Goal: Task Accomplishment & Management: Manage account settings

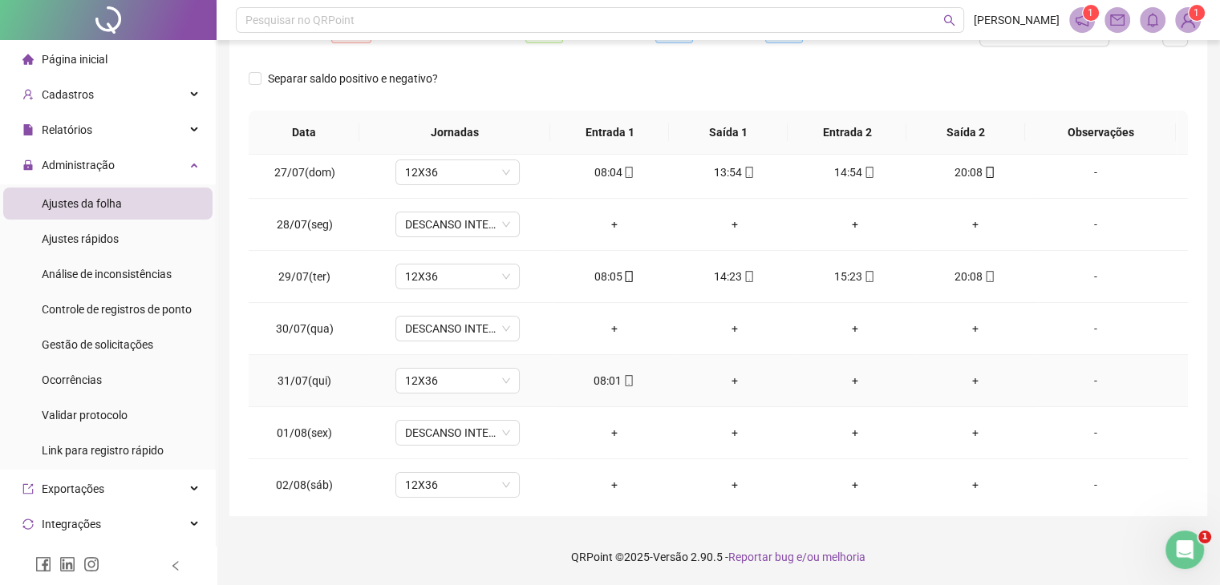
scroll to position [401, 0]
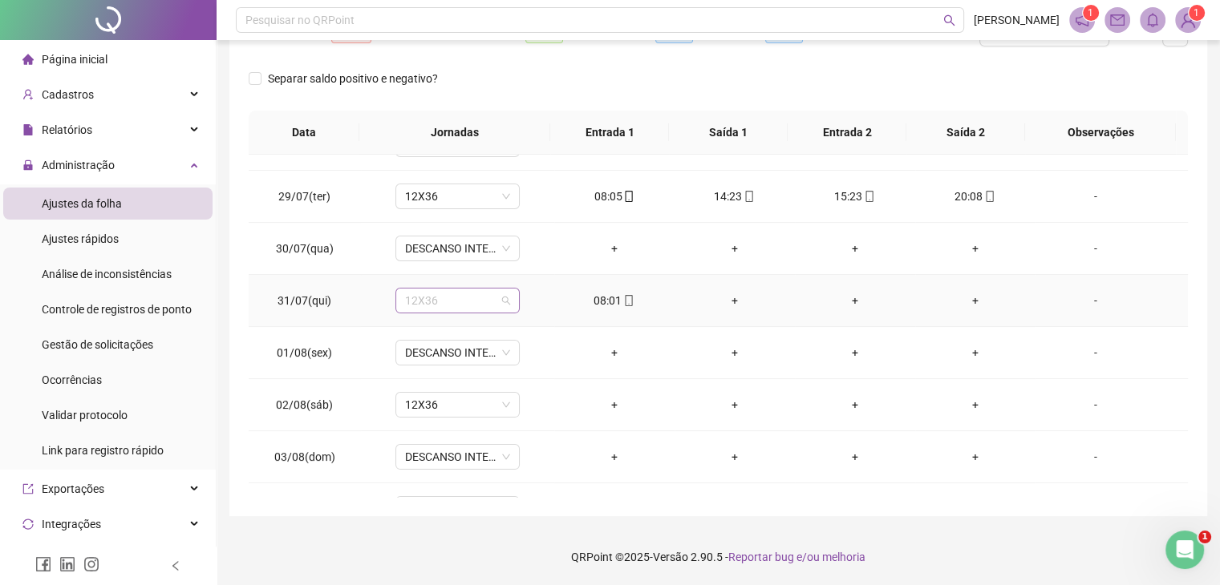
click at [425, 302] on span "12X36" at bounding box center [457, 301] width 105 height 24
type input "*****"
click at [523, 259] on span "Sim" at bounding box center [530, 258] width 18 height 18
click at [607, 306] on div "08:01" at bounding box center [614, 301] width 95 height 18
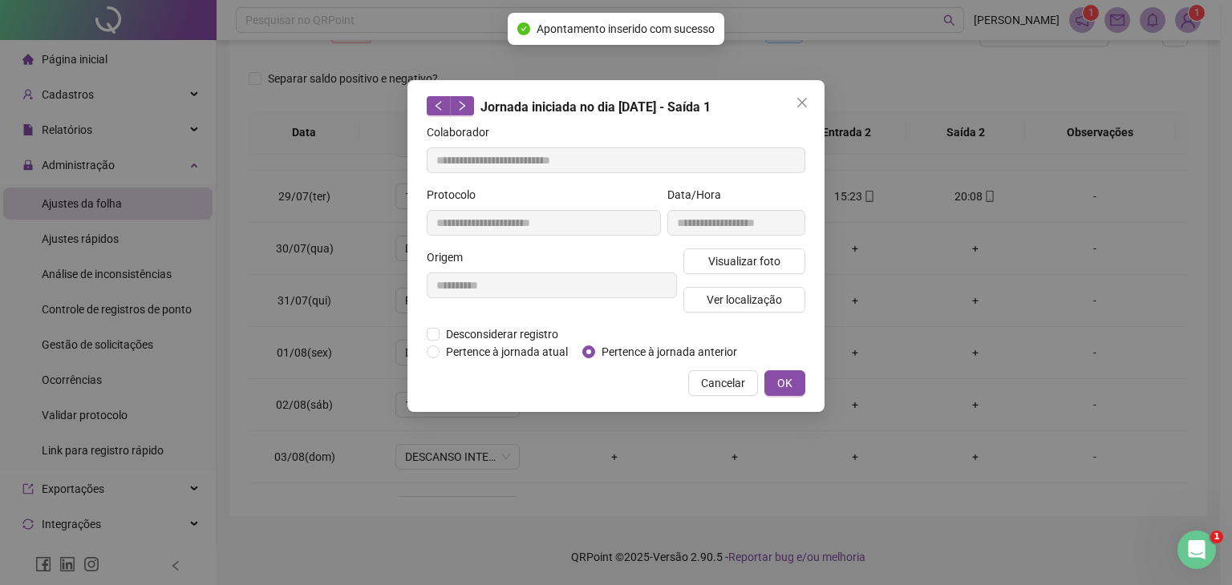
type input "**********"
click at [532, 331] on span "Desconsiderar registro" at bounding box center [501, 335] width 125 height 18
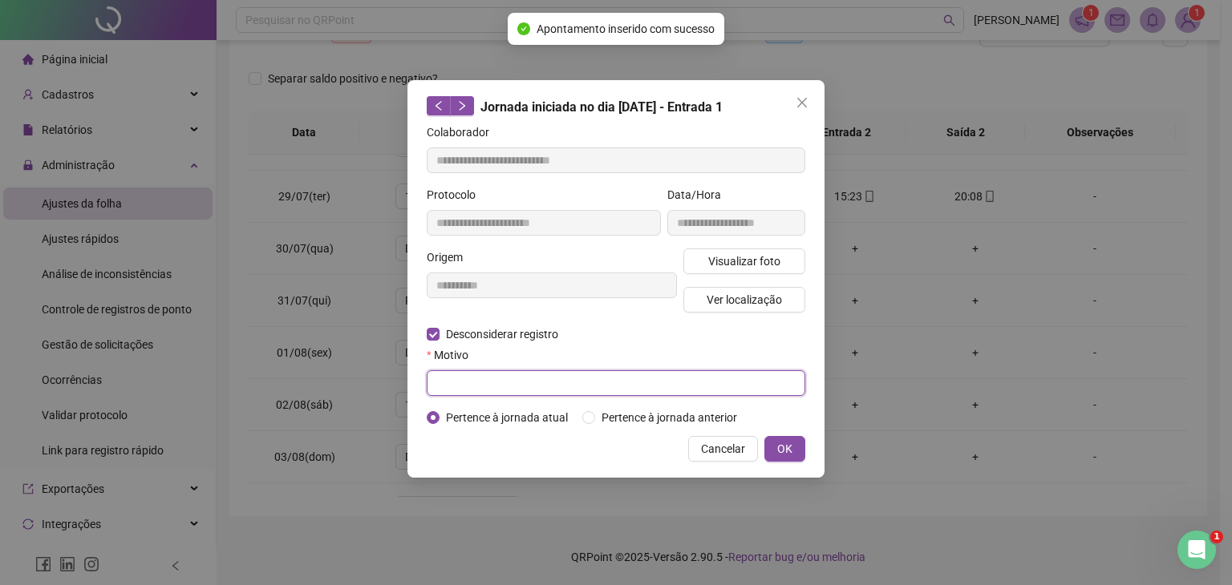
click at [599, 370] on input "text" at bounding box center [616, 383] width 378 height 26
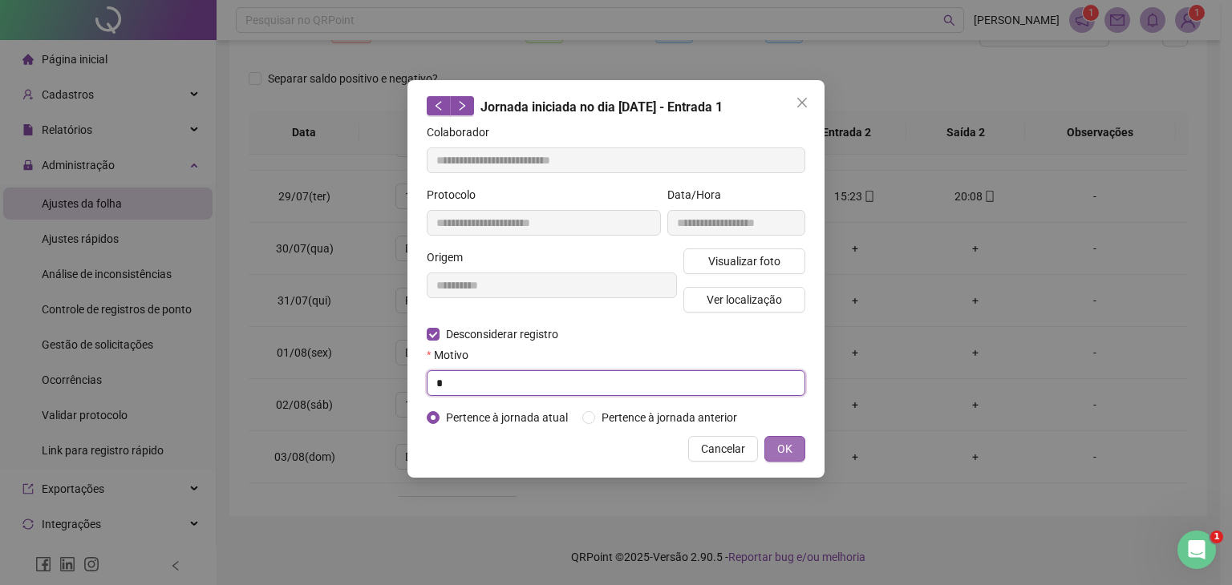
type input "*"
click at [791, 441] on span "OK" at bounding box center [784, 449] width 15 height 18
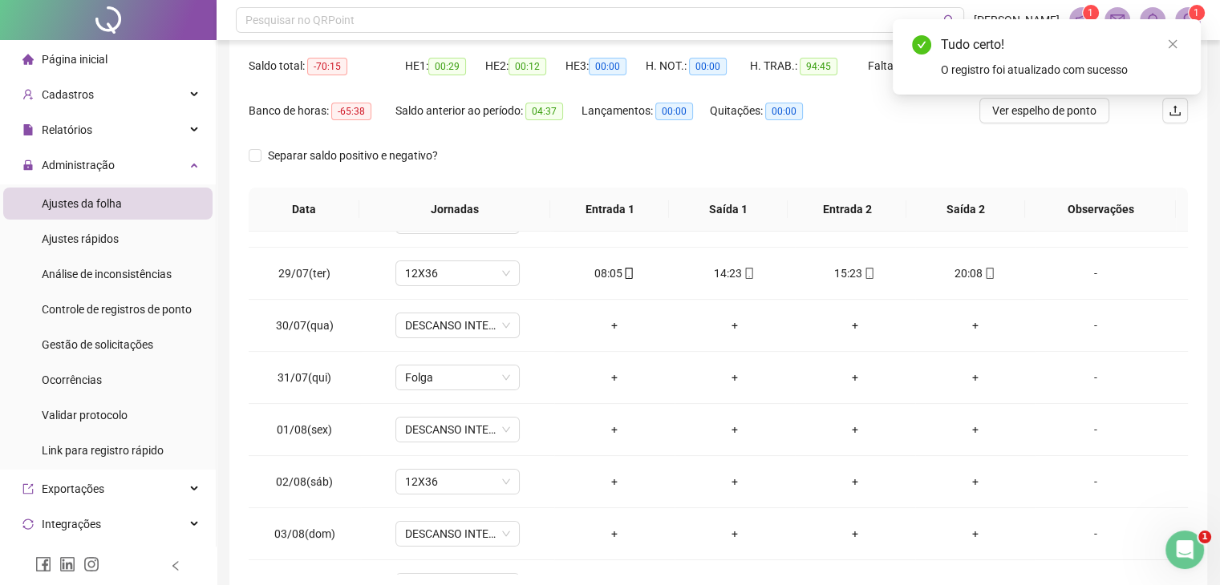
scroll to position [74, 0]
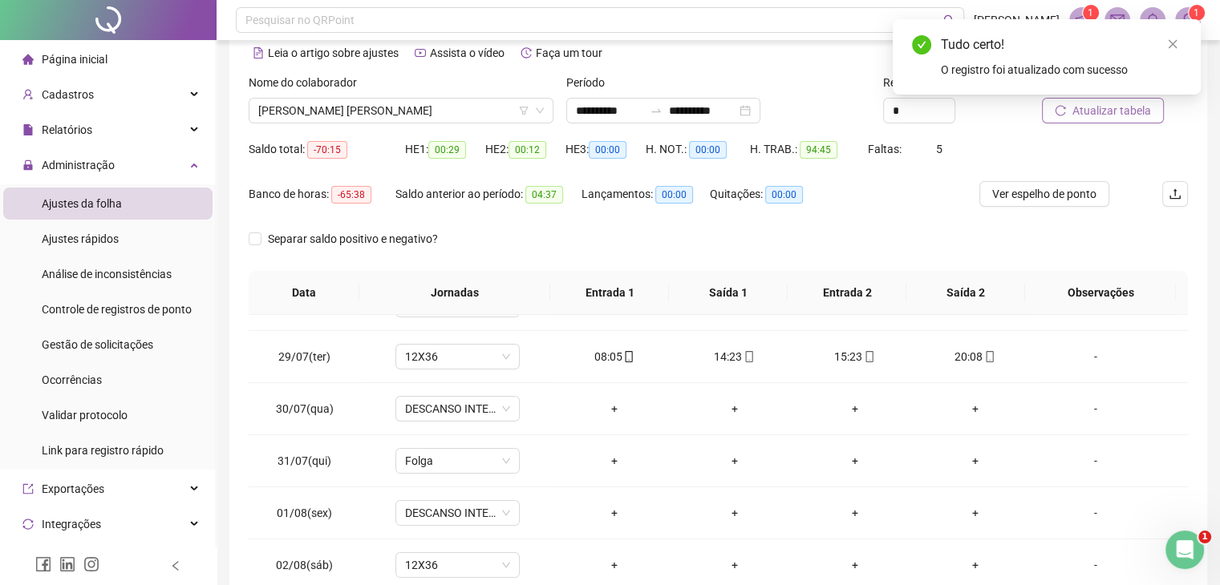
click at [1138, 117] on span "Atualizar tabela" at bounding box center [1111, 111] width 79 height 18
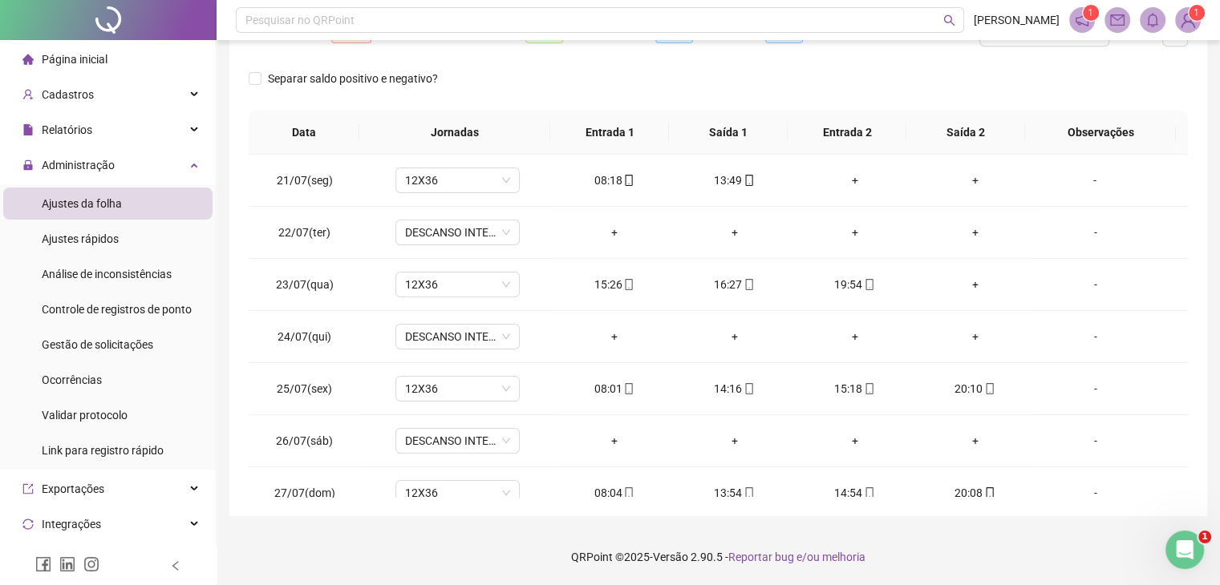
scroll to position [154, 0]
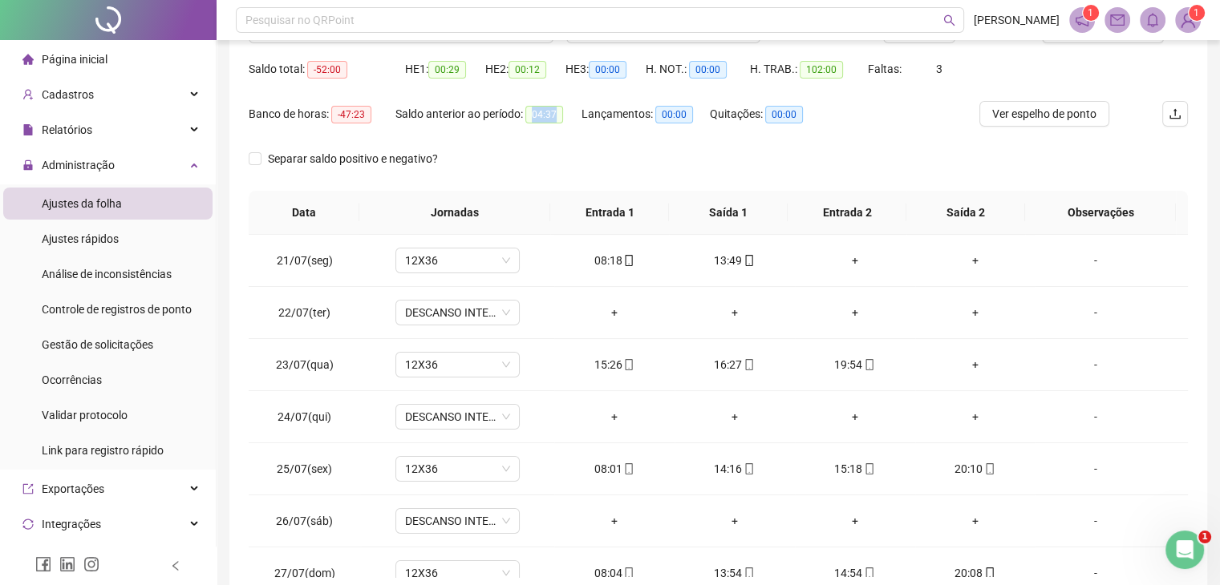
drag, startPoint x: 529, startPoint y: 110, endPoint x: 571, endPoint y: 111, distance: 41.7
click at [571, 111] on div "Saldo anterior ao período: 04:37" at bounding box center [488, 114] width 186 height 18
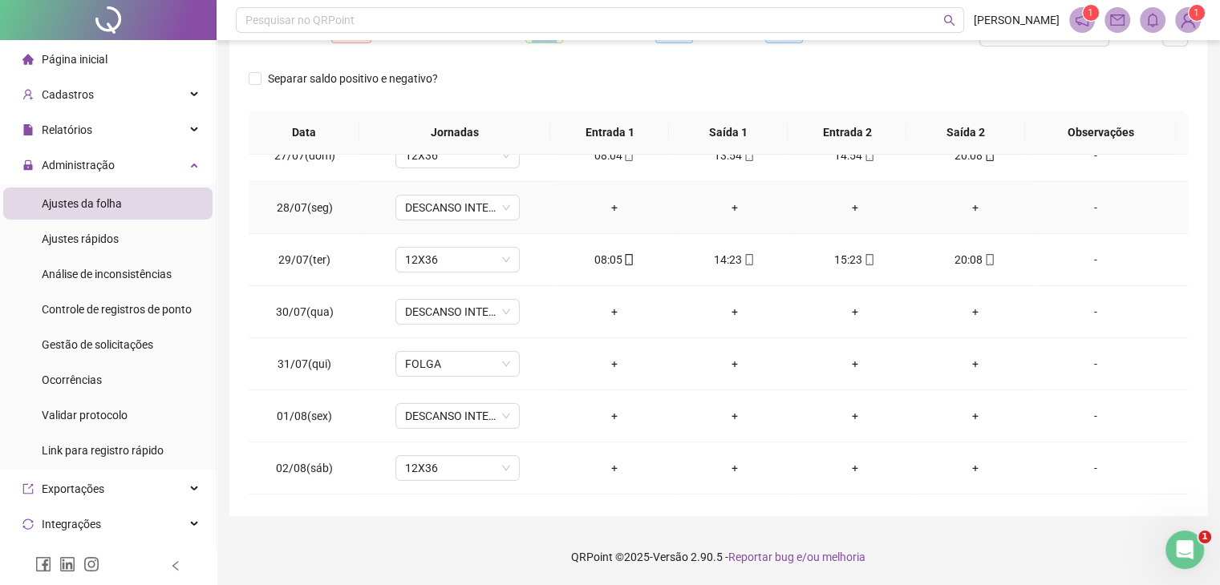
scroll to position [401, 0]
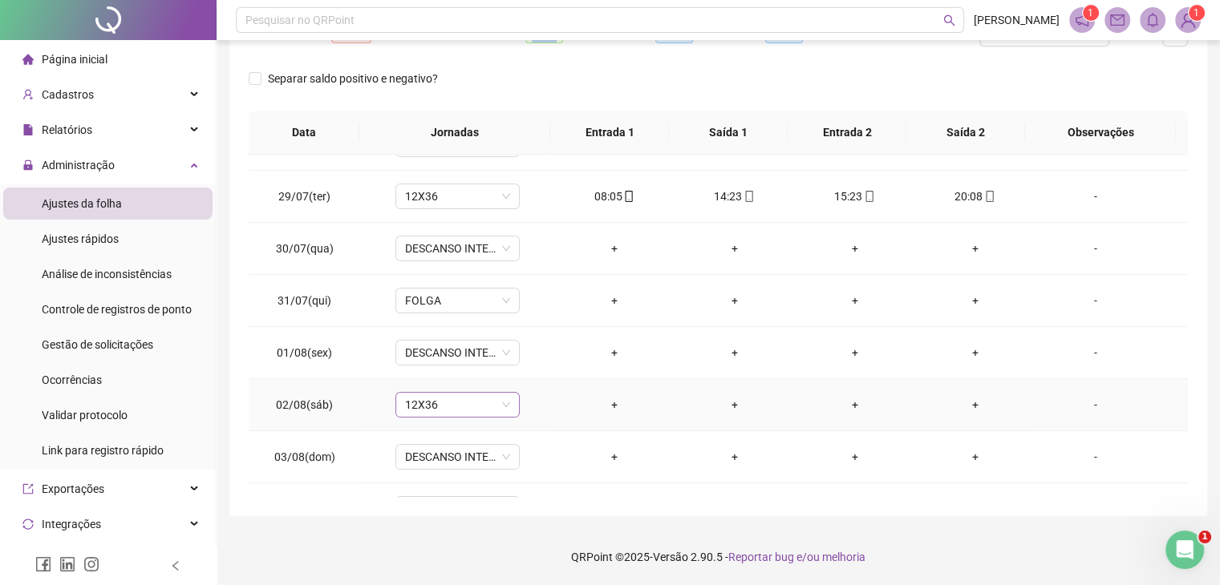
click at [468, 402] on span "12X36" at bounding box center [457, 405] width 105 height 24
type input "*****"
drag, startPoint x: 526, startPoint y: 363, endPoint x: 431, endPoint y: 267, distance: 135.0
click at [526, 363] on span "Sim" at bounding box center [530, 362] width 18 height 18
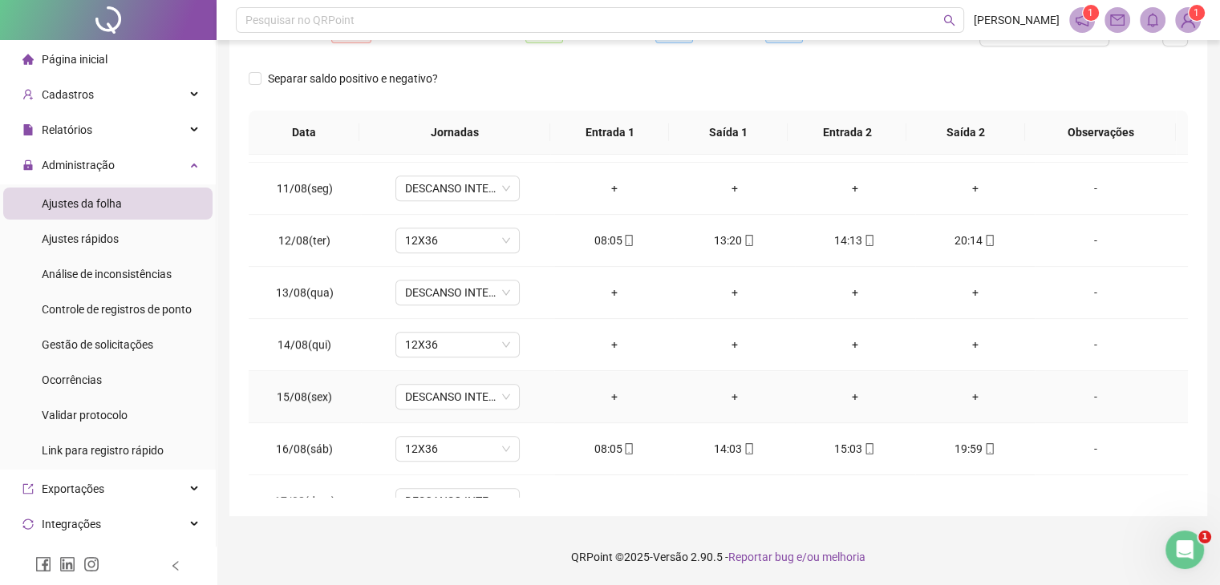
scroll to position [1123, 0]
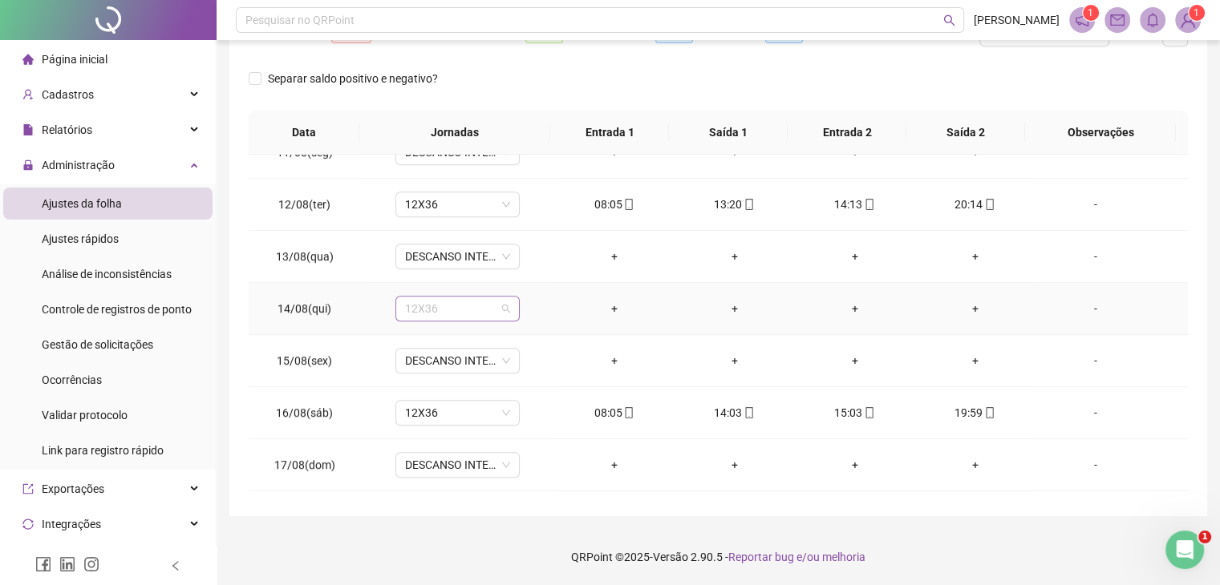
click at [472, 302] on span "12X36" at bounding box center [457, 309] width 105 height 24
type input "*****"
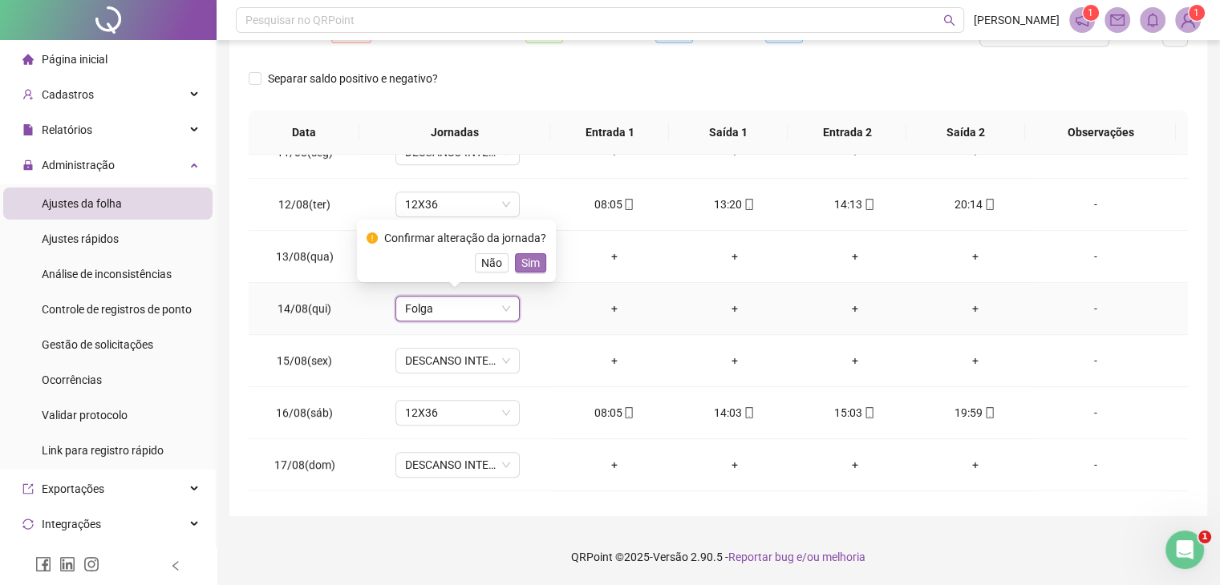
click at [521, 262] on span "Sim" at bounding box center [530, 263] width 18 height 18
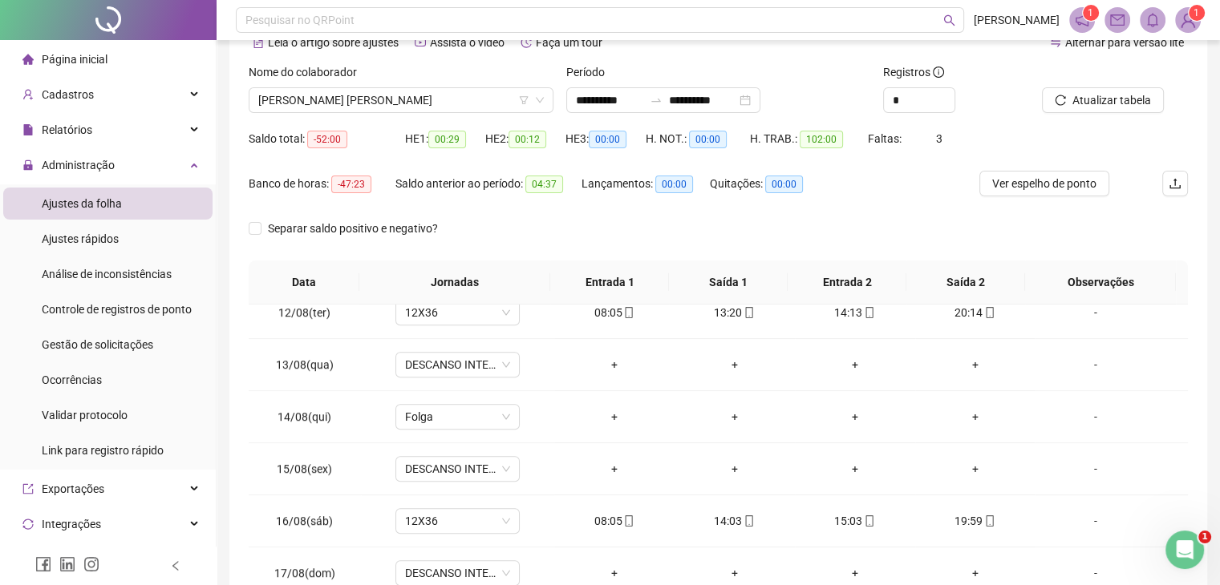
scroll to position [0, 0]
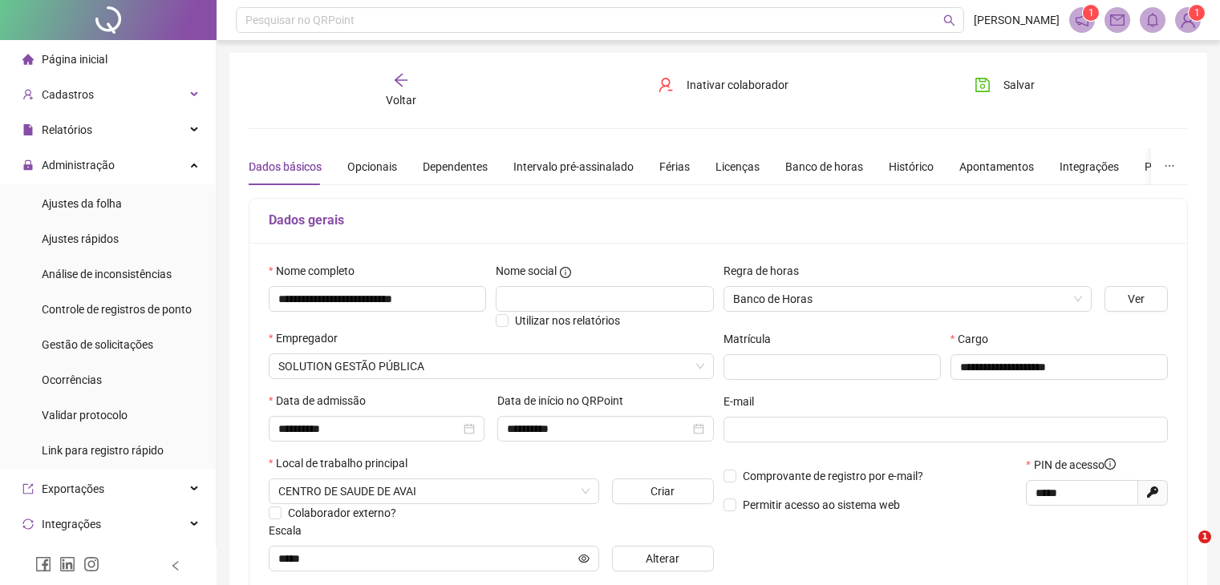
click at [404, 95] on span "Voltar" at bounding box center [401, 100] width 30 height 13
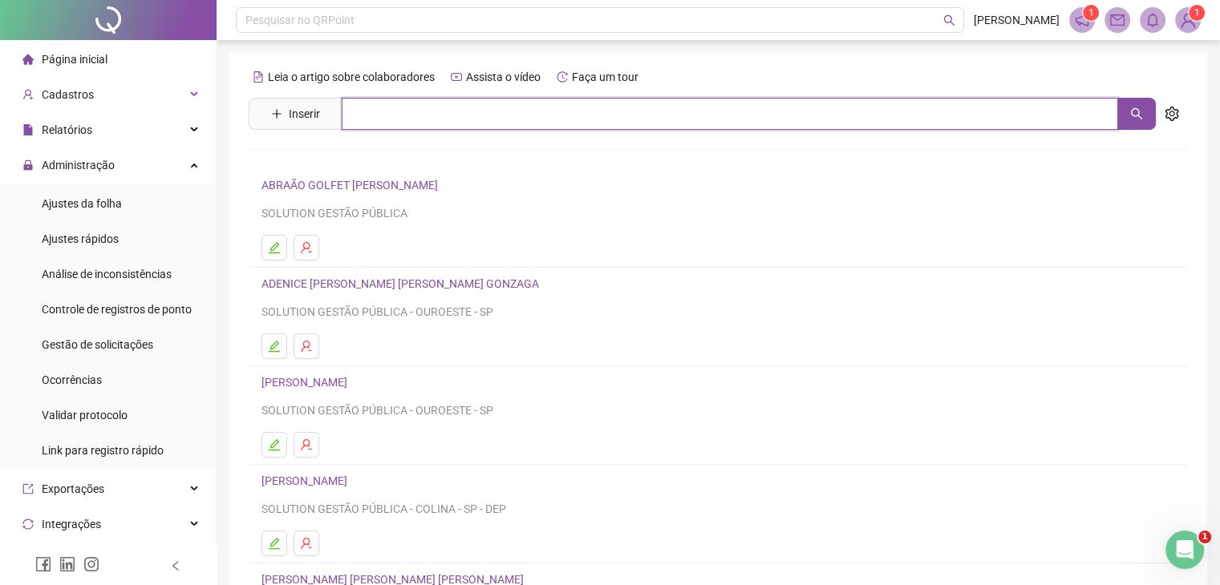
click at [395, 110] on input "text" at bounding box center [730, 114] width 776 height 32
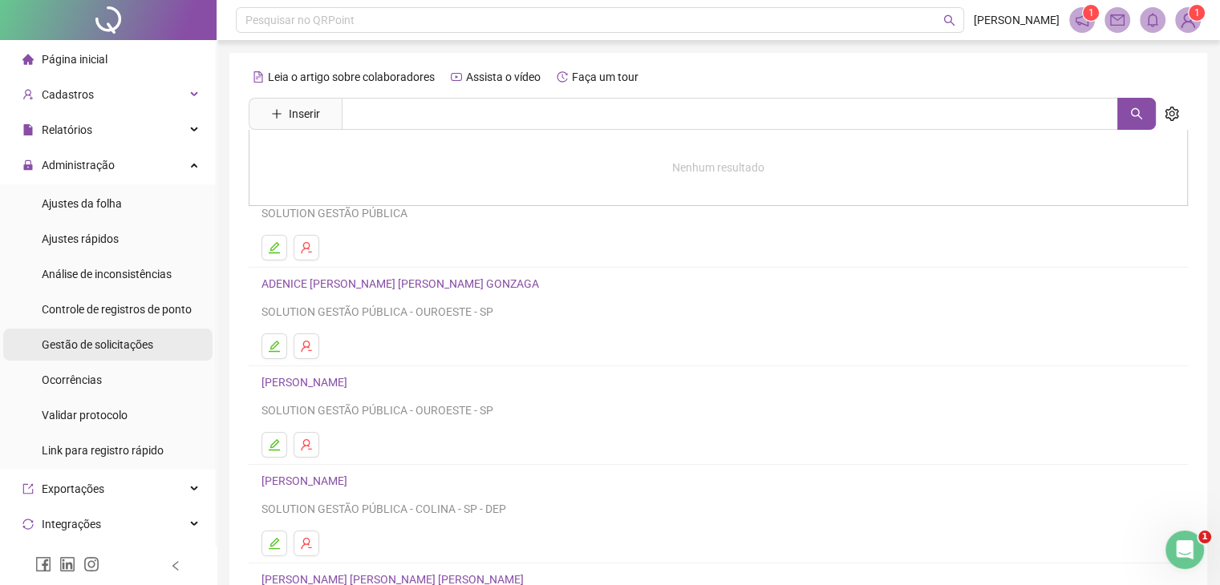
click at [132, 352] on div "Gestão de solicitações" at bounding box center [97, 345] width 111 height 32
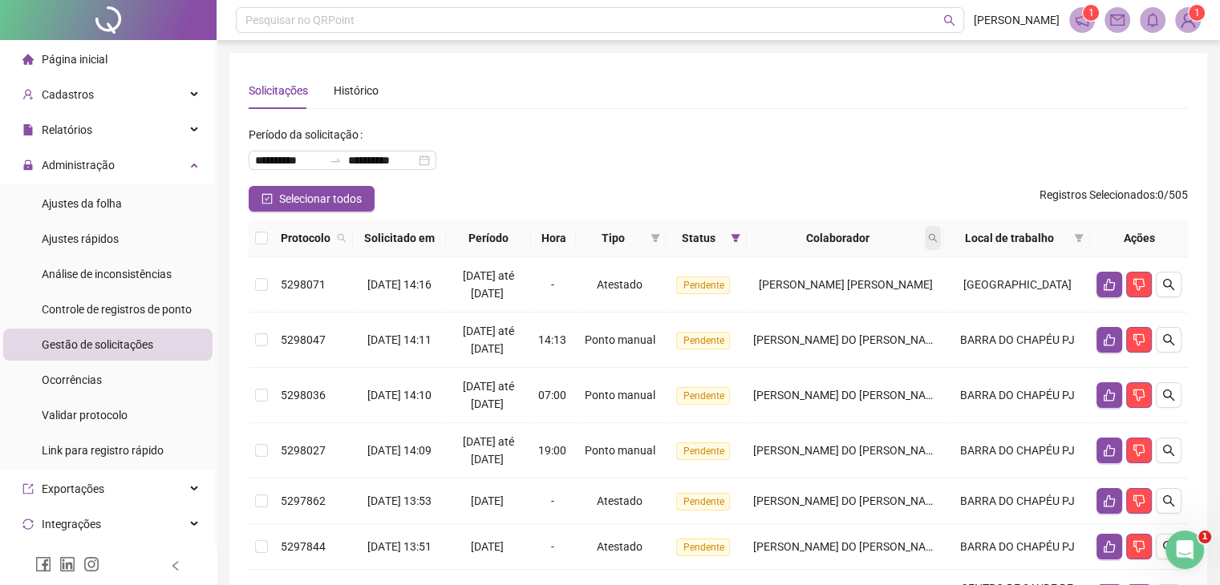
click at [937, 237] on icon "search" at bounding box center [933, 238] width 10 height 10
type input "******"
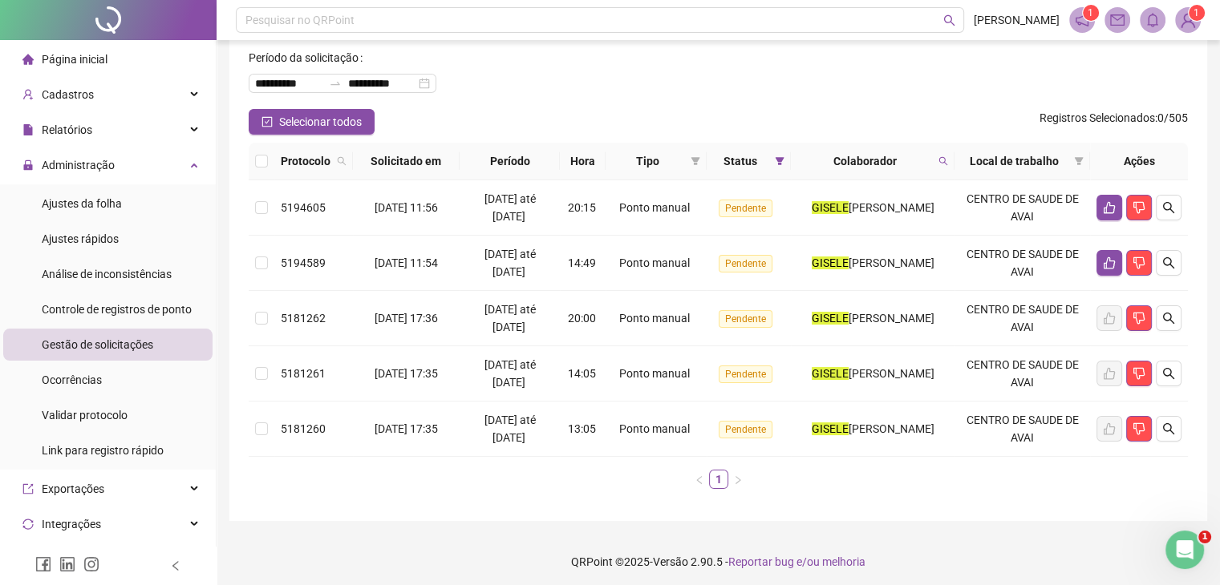
scroll to position [81, 0]
